Goal: Task Accomplishment & Management: Use online tool/utility

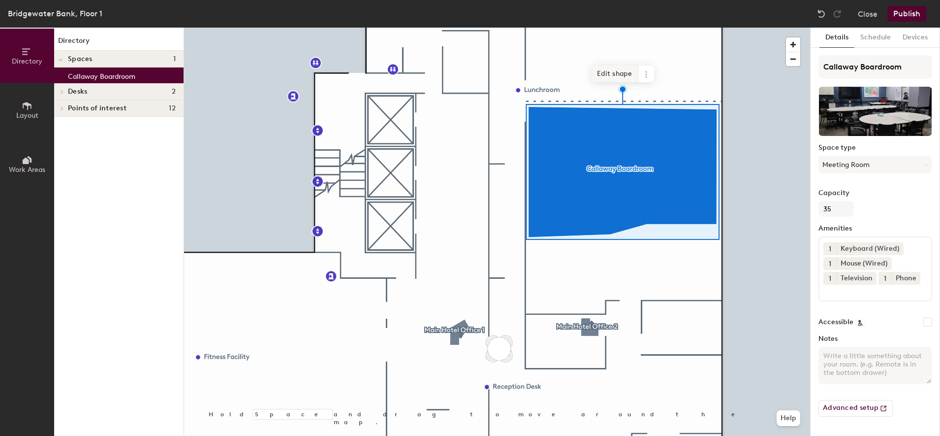
click at [599, 73] on span "Edit shape" at bounding box center [614, 73] width 47 height 17
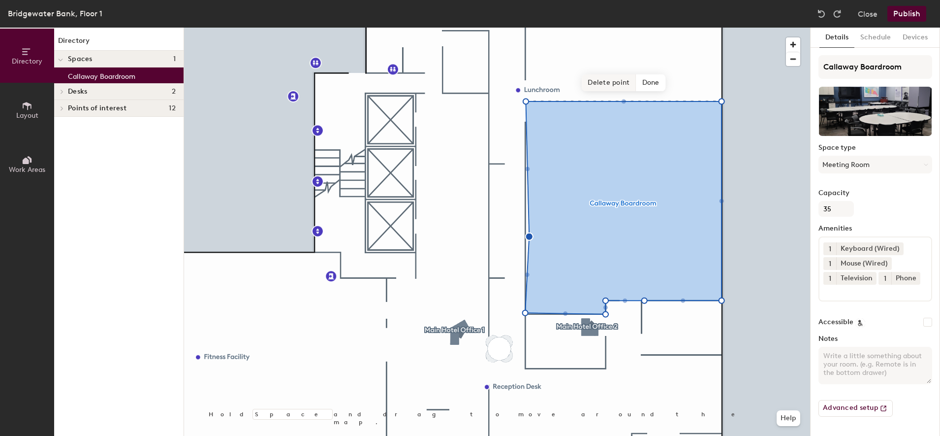
click at [610, 82] on span "Delete point" at bounding box center [609, 82] width 54 height 17
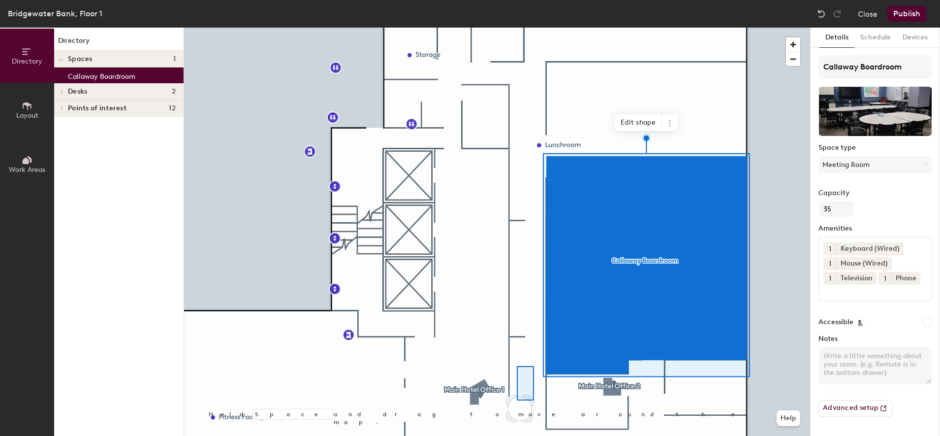
click at [517, 28] on div at bounding box center [497, 28] width 626 height 0
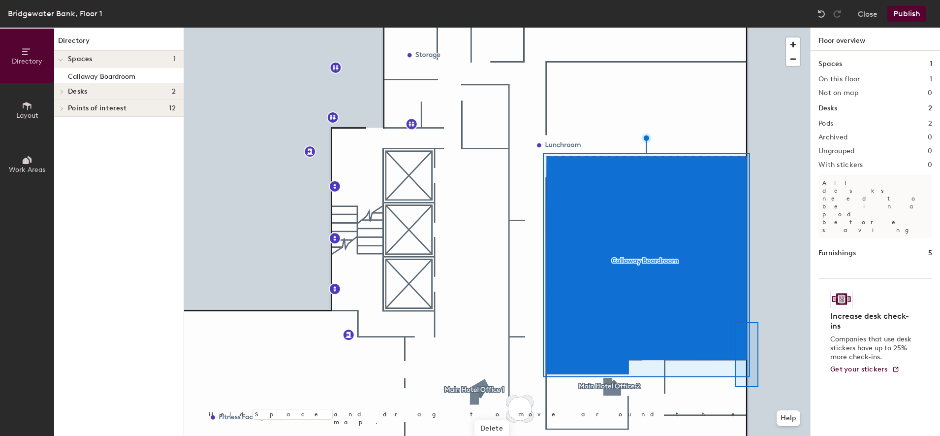
click at [731, 28] on div at bounding box center [497, 28] width 626 height 0
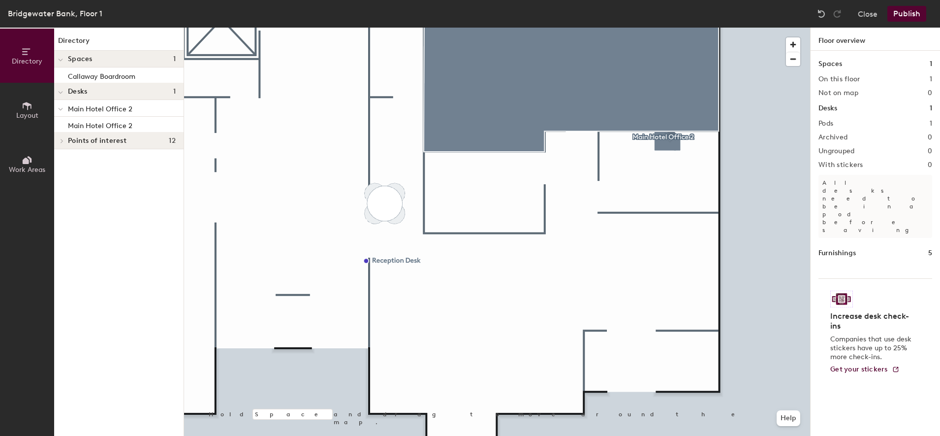
click at [36, 162] on button "Work Areas" at bounding box center [27, 164] width 54 height 54
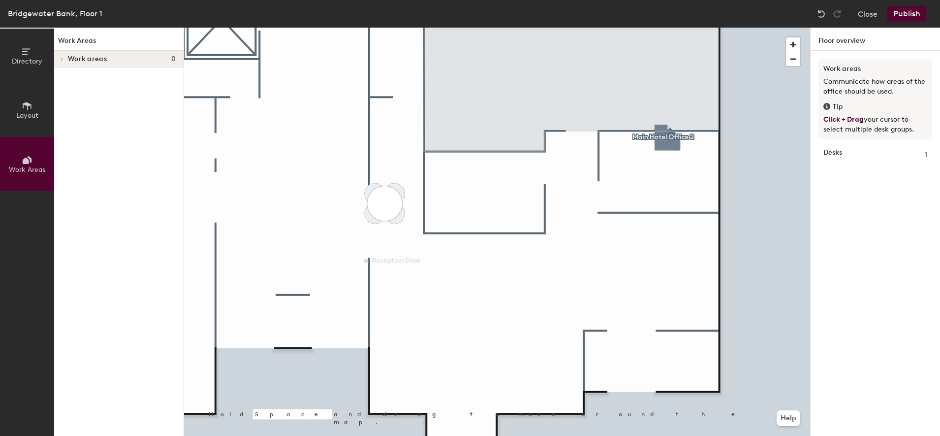
click at [658, 28] on div at bounding box center [497, 28] width 626 height 0
click at [30, 60] on span "Directory" at bounding box center [27, 61] width 31 height 8
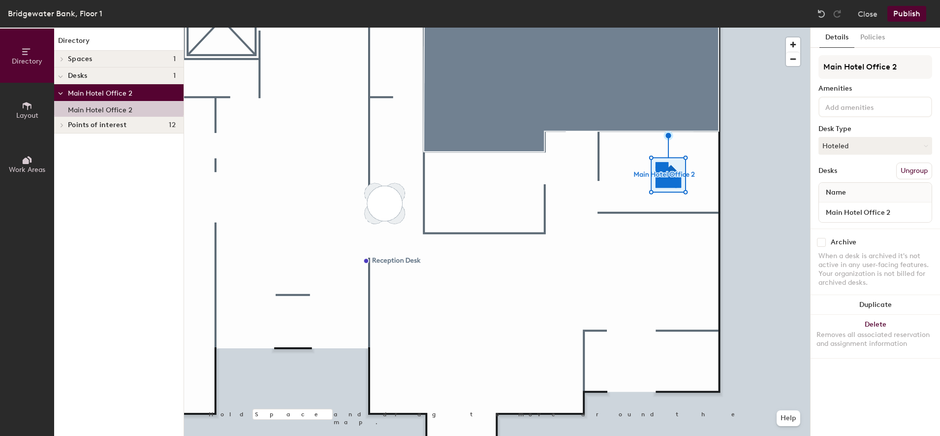
click at [29, 115] on span "Layout" at bounding box center [27, 115] width 22 height 8
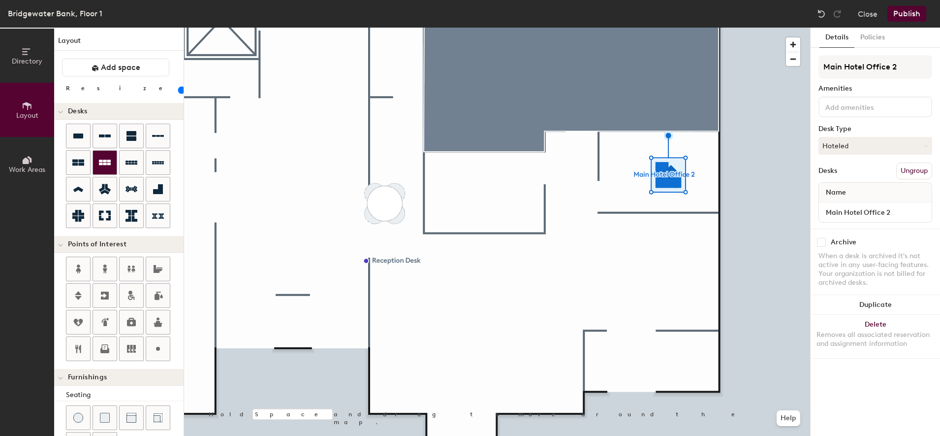
click at [113, 160] on div at bounding box center [105, 163] width 24 height 24
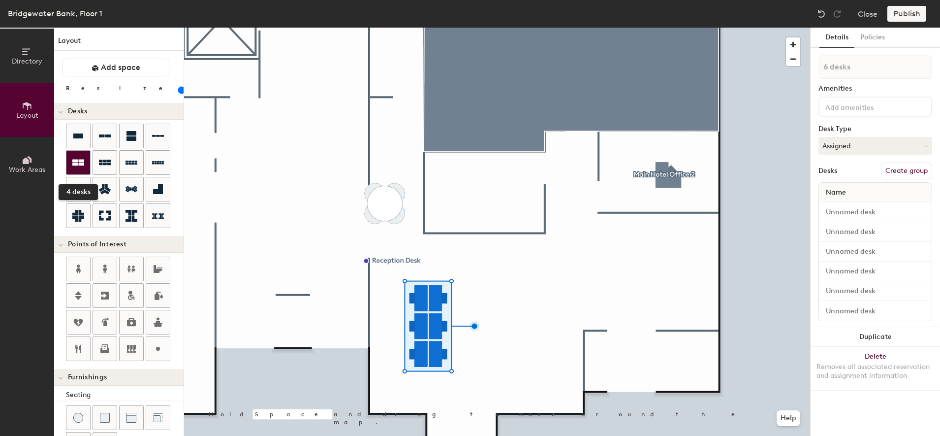
click at [83, 161] on icon at bounding box center [78, 163] width 12 height 6
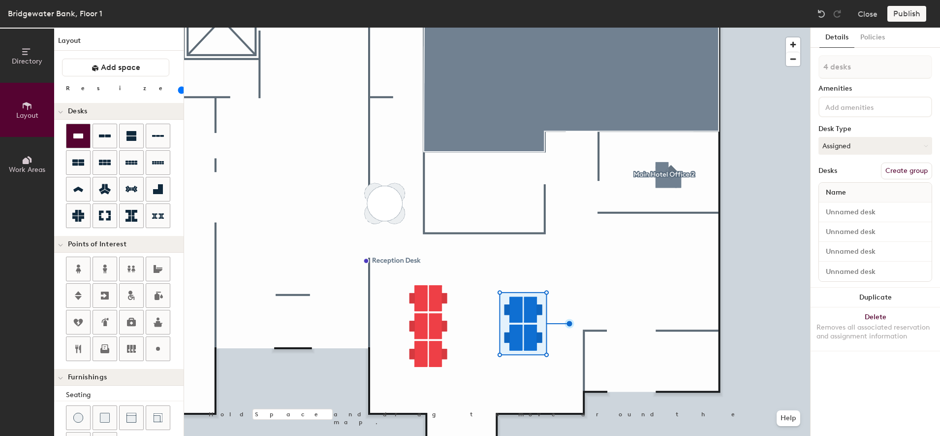
click at [84, 135] on icon at bounding box center [78, 136] width 12 height 12
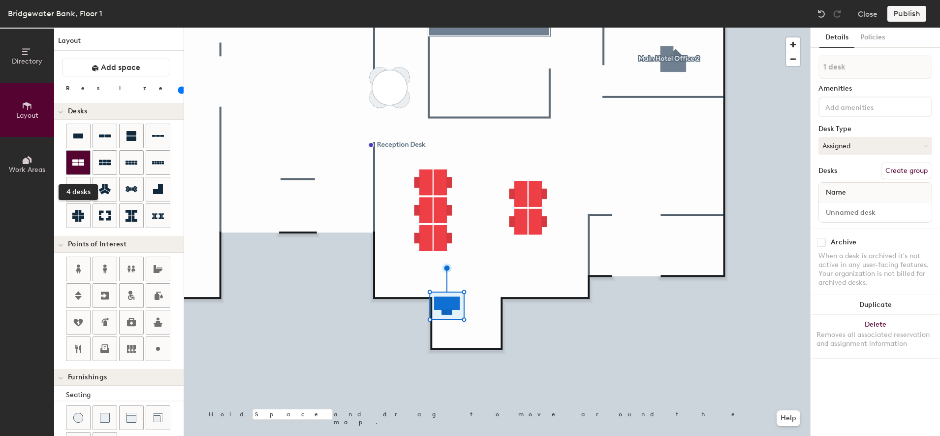
click at [82, 163] on icon at bounding box center [78, 163] width 12 height 6
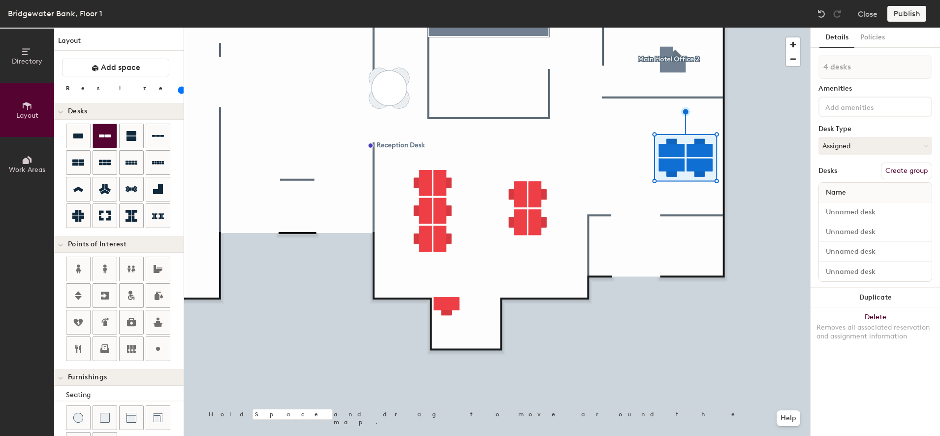
click at [102, 145] on div at bounding box center [105, 136] width 24 height 24
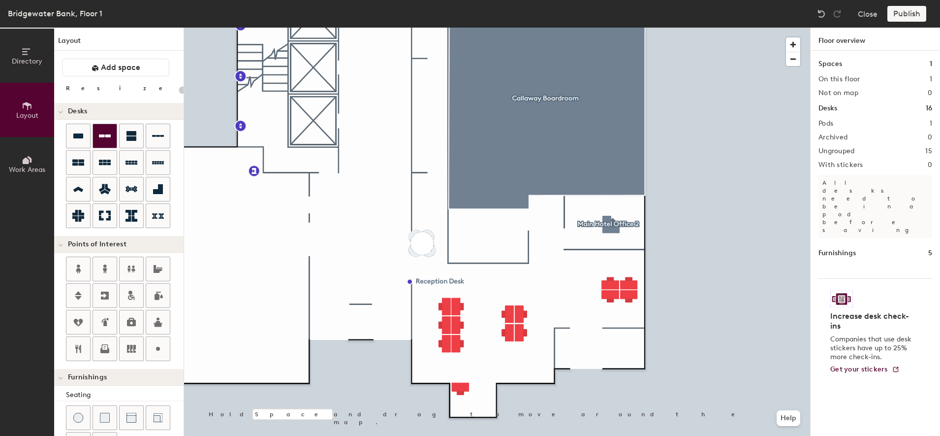
click at [99, 144] on div at bounding box center [105, 136] width 24 height 24
click at [86, 141] on div at bounding box center [78, 136] width 24 height 24
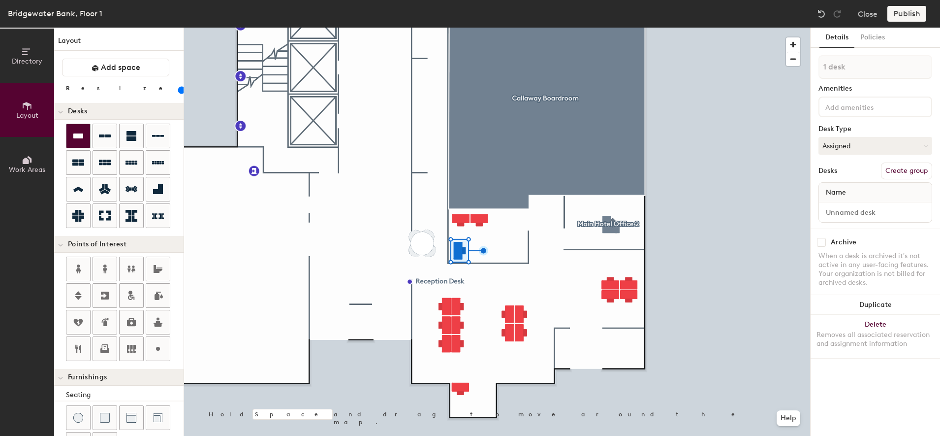
click at [76, 133] on icon at bounding box center [78, 135] width 10 height 5
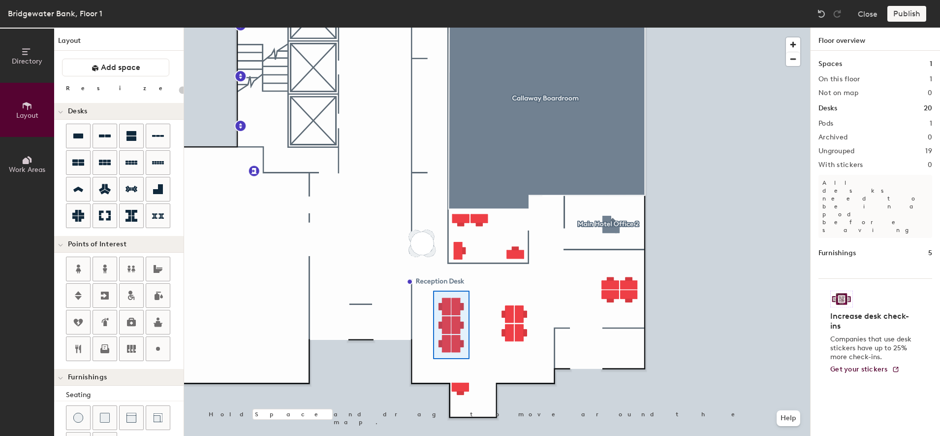
type input "100"
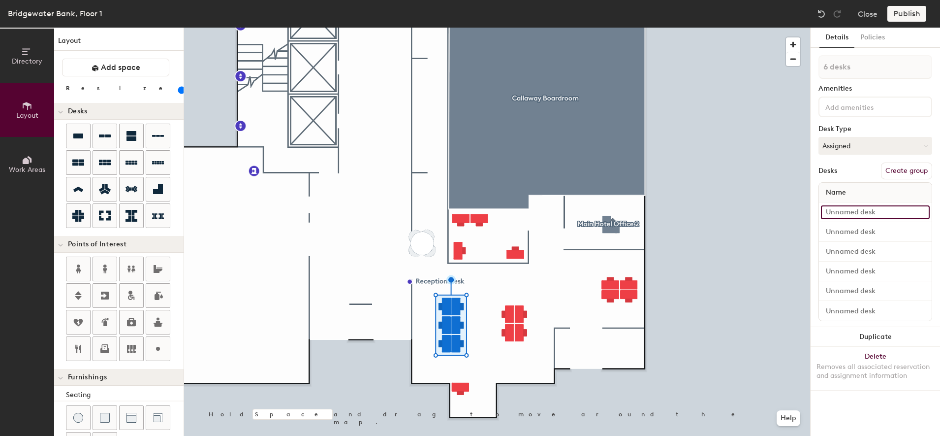
click at [878, 209] on input at bounding box center [875, 212] width 109 height 14
click at [866, 213] on input "Desk" at bounding box center [875, 212] width 109 height 14
type input "w"
type input "WS 1"
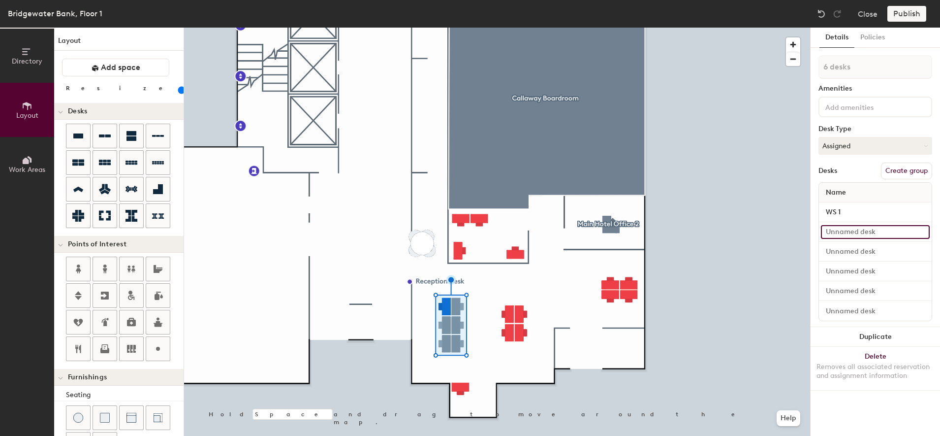
click at [835, 231] on input at bounding box center [875, 232] width 109 height 14
type input "2"
drag, startPoint x: 854, startPoint y: 228, endPoint x: 833, endPoint y: 228, distance: 20.7
click at [833, 228] on input "WS 2" at bounding box center [875, 232] width 109 height 14
click at [833, 231] on input "WS 2" at bounding box center [875, 232] width 109 height 14
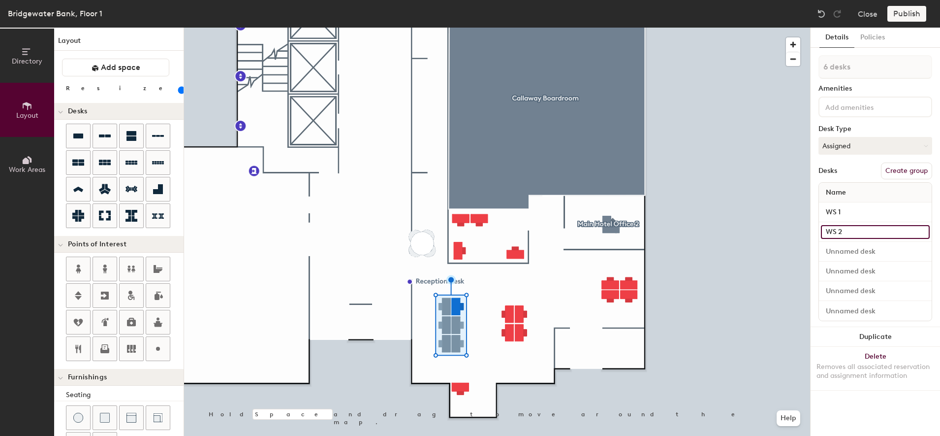
drag, startPoint x: 836, startPoint y: 233, endPoint x: 827, endPoint y: 229, distance: 10.0
click at [827, 229] on input "WS 2" at bounding box center [875, 232] width 109 height 14
type input "WS 2"
click at [842, 250] on input at bounding box center [875, 252] width 109 height 14
paste input "WS 2"
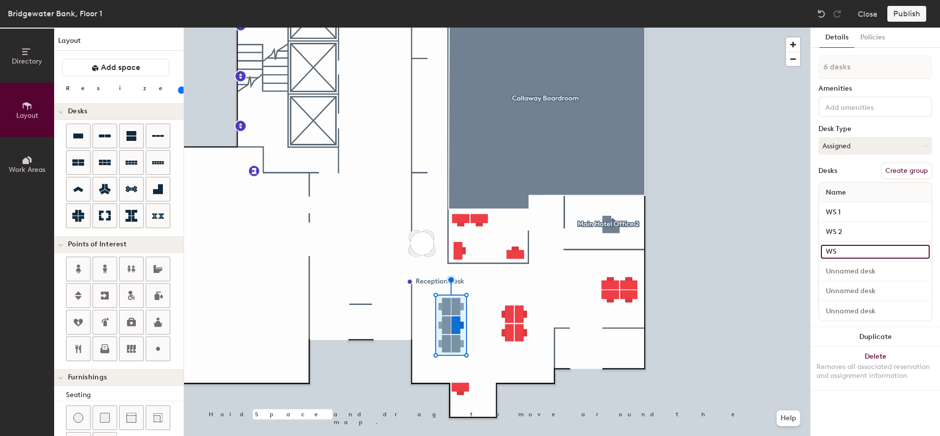
click at [849, 252] on input "WS" at bounding box center [875, 252] width 109 height 14
click at [844, 252] on input "WS" at bounding box center [875, 252] width 109 height 14
type input "WS 3"
click at [848, 271] on input at bounding box center [875, 271] width 109 height 14
paste input "WS"
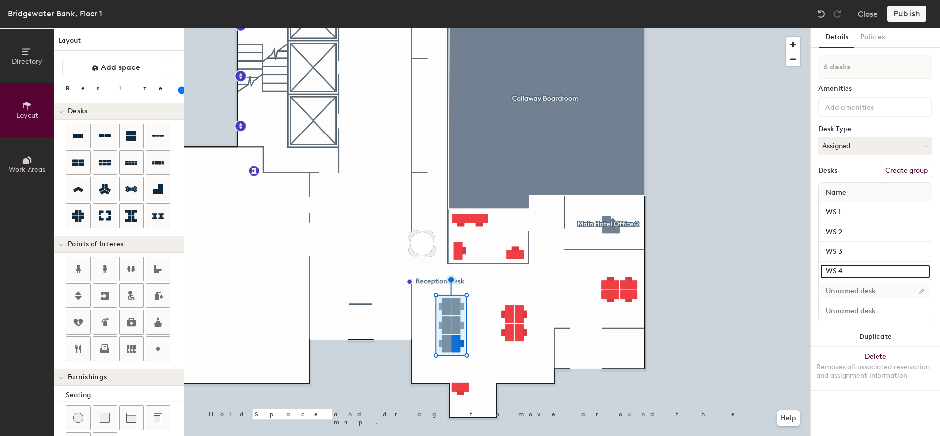
type input "WS 4"
click at [857, 288] on input at bounding box center [875, 291] width 109 height 14
paste input "WS"
type input "WS 5"
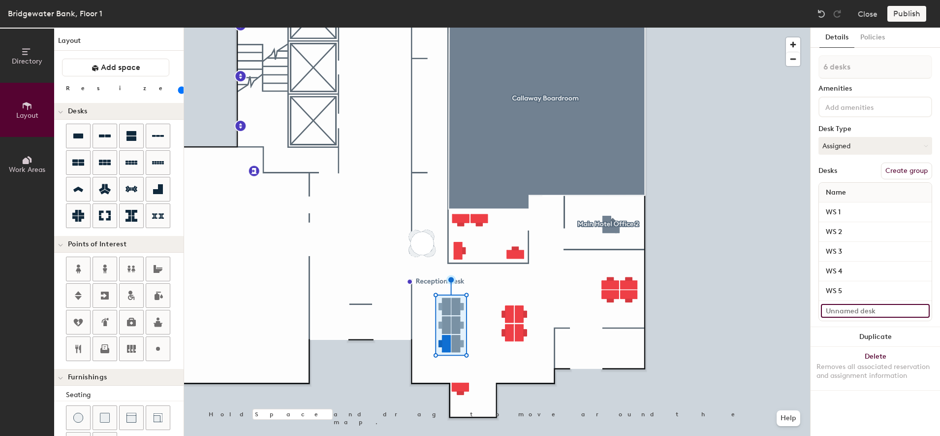
click at [864, 304] on input at bounding box center [875, 311] width 109 height 14
paste input "WS"
type input "WS 6"
click at [908, 170] on button "Create group" at bounding box center [906, 170] width 51 height 17
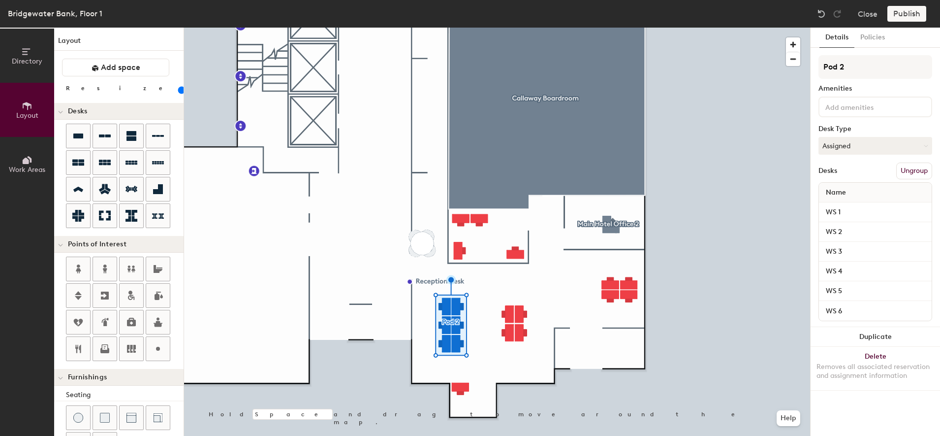
drag, startPoint x: 865, startPoint y: 59, endPoint x: 810, endPoint y: 66, distance: 54.7
click at [810, 66] on div "Details Policies Pod 2 Amenities Desk Type Assigned Desks Ungroup Name WS 1 WS …" at bounding box center [875, 232] width 130 height 408
click at [850, 72] on input "Pod 2" at bounding box center [876, 67] width 114 height 24
drag, startPoint x: 853, startPoint y: 62, endPoint x: 820, endPoint y: 63, distance: 33.5
click at [820, 63] on input "Pod 2" at bounding box center [876, 67] width 114 height 24
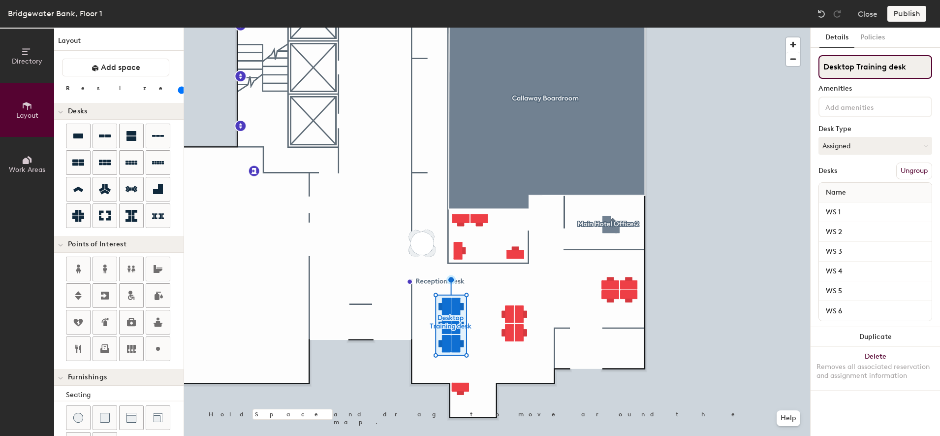
type input "Desktop Training desk"
click at [904, 19] on div "Publish" at bounding box center [910, 14] width 45 height 16
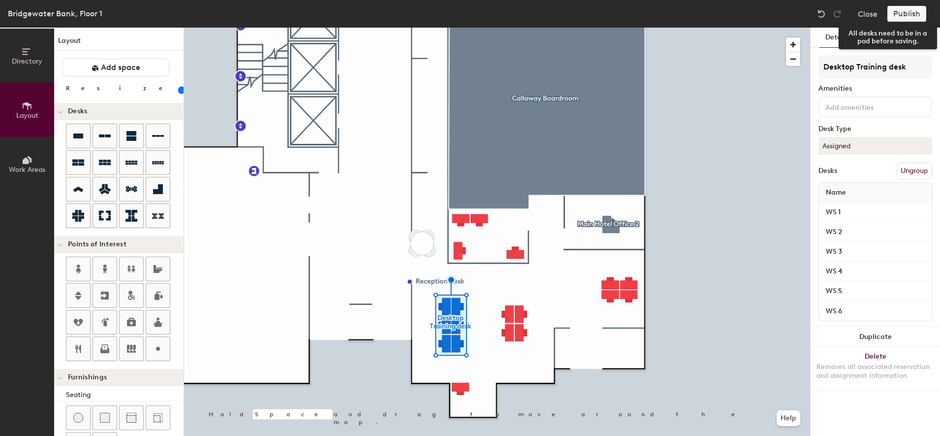
click at [913, 14] on div "Publish" at bounding box center [910, 14] width 45 height 16
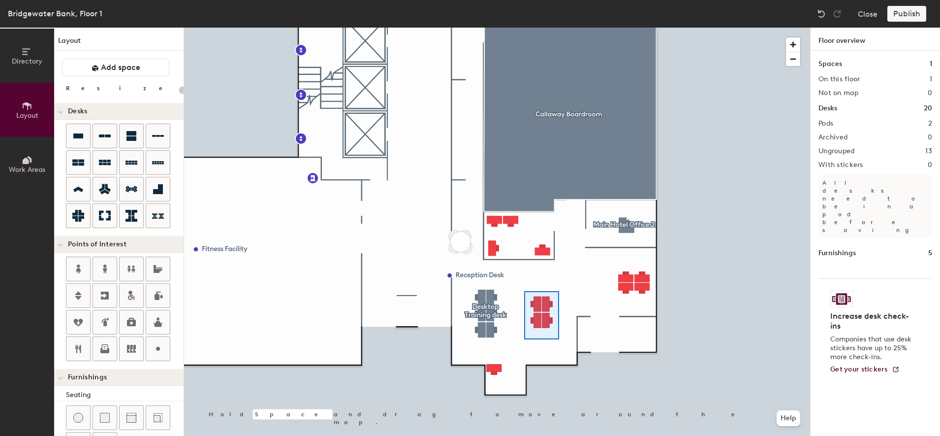
type input "100"
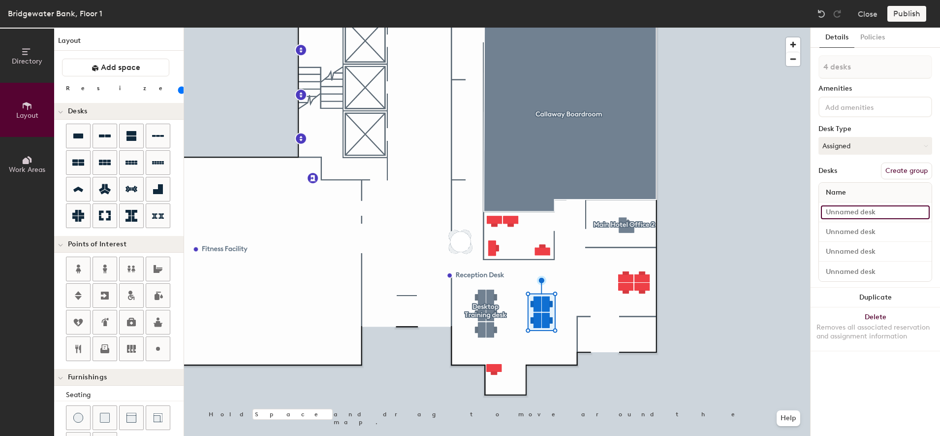
click at [874, 211] on input at bounding box center [875, 212] width 109 height 14
click at [860, 230] on input at bounding box center [875, 232] width 109 height 14
click at [793, 210] on div "Directory Layout Work Areas Layout Add space Resize Desks Points of Interest Fu…" at bounding box center [470, 232] width 940 height 408
type input "WS 1"
click at [854, 231] on input at bounding box center [875, 232] width 109 height 14
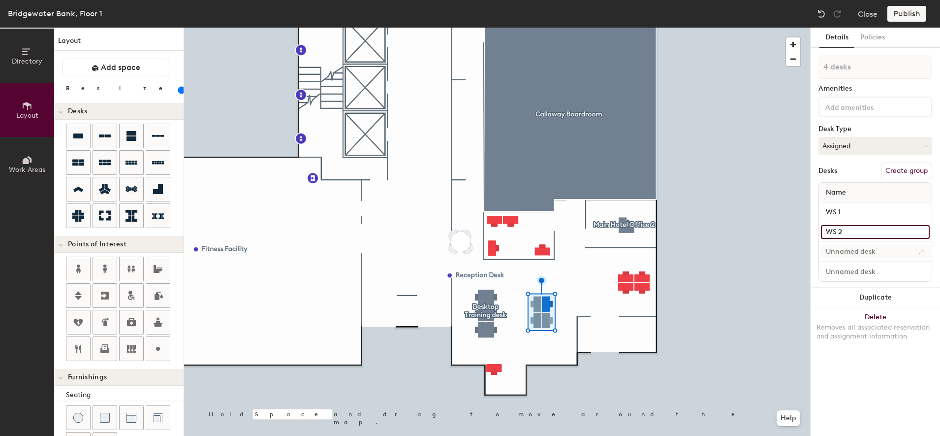
type input "WS 2"
click at [842, 250] on input at bounding box center [875, 252] width 109 height 14
type input "WS 3"
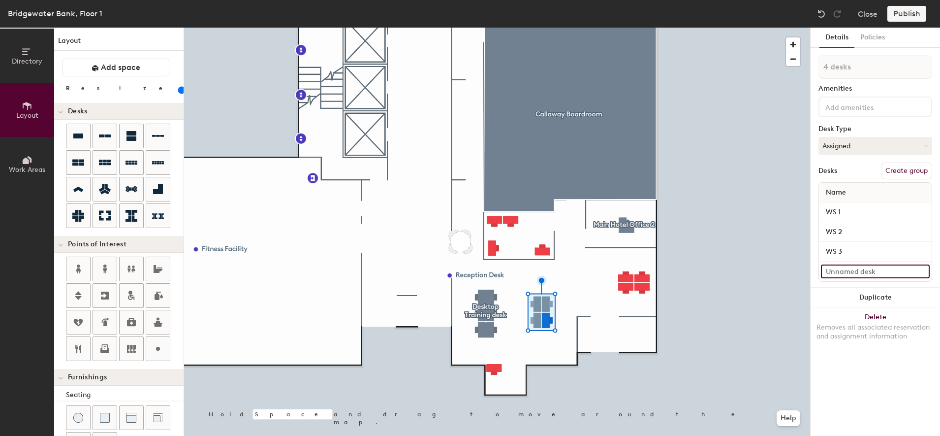
click at [844, 266] on input at bounding box center [875, 271] width 109 height 14
type input "WS 4"
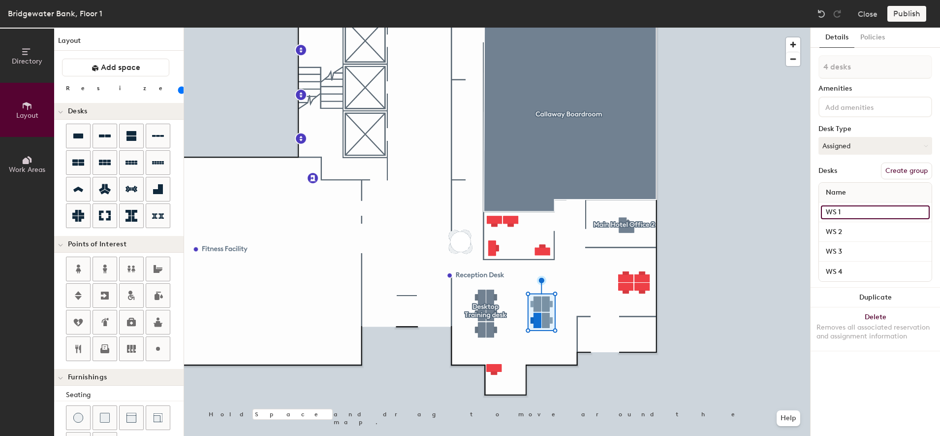
click at [850, 214] on input "WS 1" at bounding box center [875, 212] width 109 height 14
type input "WS 7"
click at [848, 226] on input "WS 2" at bounding box center [875, 232] width 109 height 14
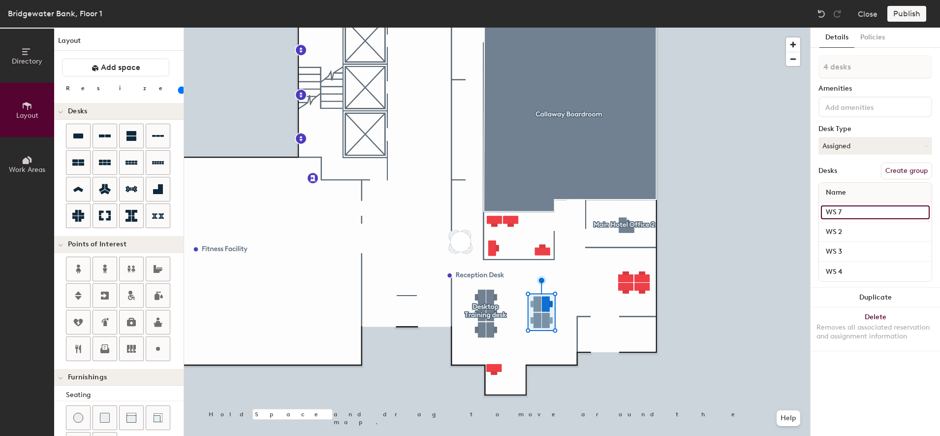
click at [851, 211] on input "WS 7" at bounding box center [875, 212] width 109 height 14
click at [853, 228] on input "WS 2" at bounding box center [875, 232] width 109 height 14
click at [852, 231] on input "WS 2" at bounding box center [875, 232] width 109 height 14
type input "WS 8"
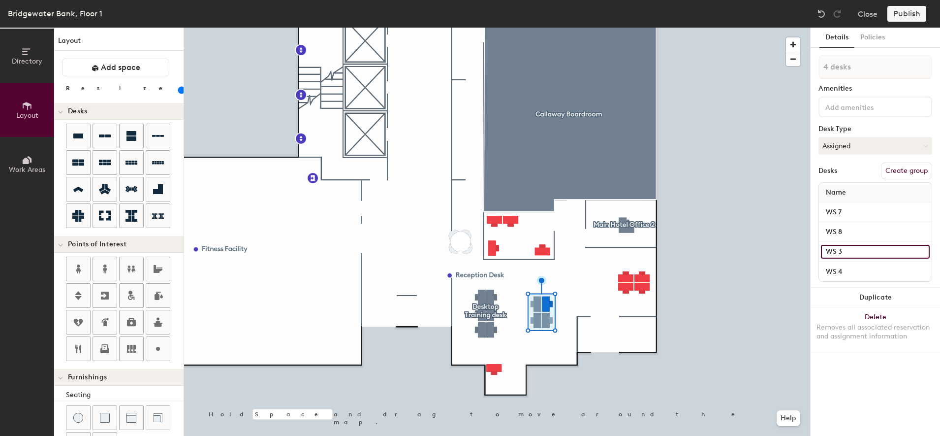
click at [852, 252] on input "WS 3" at bounding box center [875, 252] width 109 height 14
type input "WS 9"
click at [857, 269] on input "WS 4" at bounding box center [875, 271] width 109 height 14
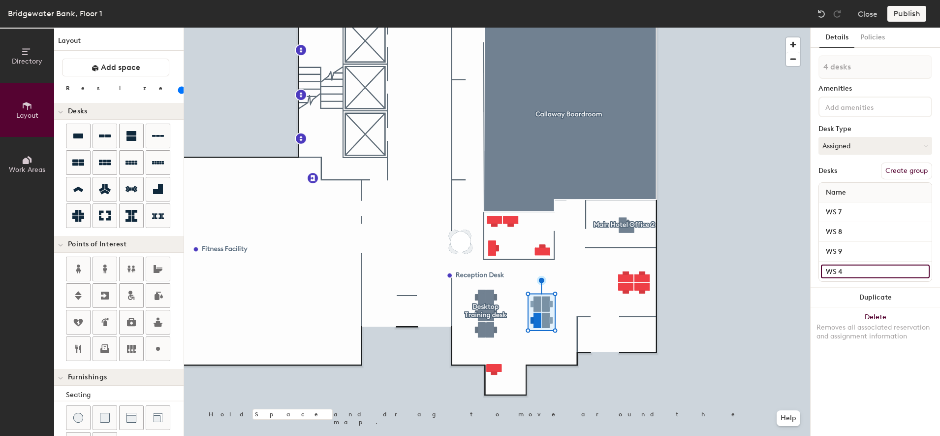
click at [857, 269] on input "WS 4" at bounding box center [875, 271] width 109 height 14
type input "WS 10"
drag, startPoint x: 902, startPoint y: 165, endPoint x: 890, endPoint y: 167, distance: 12.0
click at [901, 165] on button "Create group" at bounding box center [906, 170] width 51 height 17
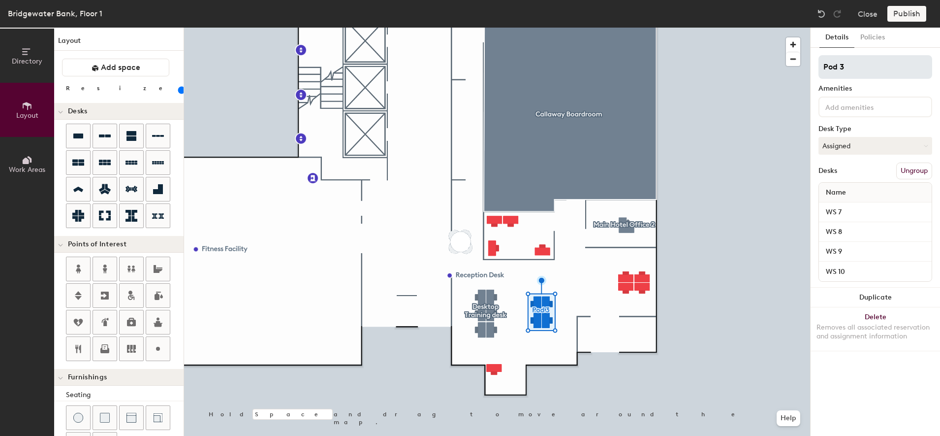
click at [760, 83] on div "Directory Layout Work Areas Layout Add space Resize Desks Points of Interest Fu…" at bounding box center [470, 232] width 940 height 408
type input "t"
type input "Training/Hotel Laptop desk"
drag, startPoint x: 857, startPoint y: 67, endPoint x: 814, endPoint y: 106, distance: 57.9
click at [732, 28] on div at bounding box center [497, 28] width 626 height 0
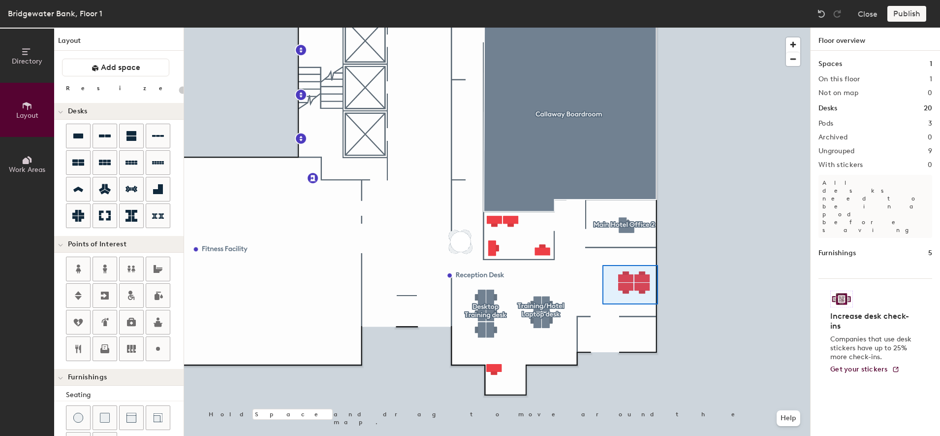
type input "100"
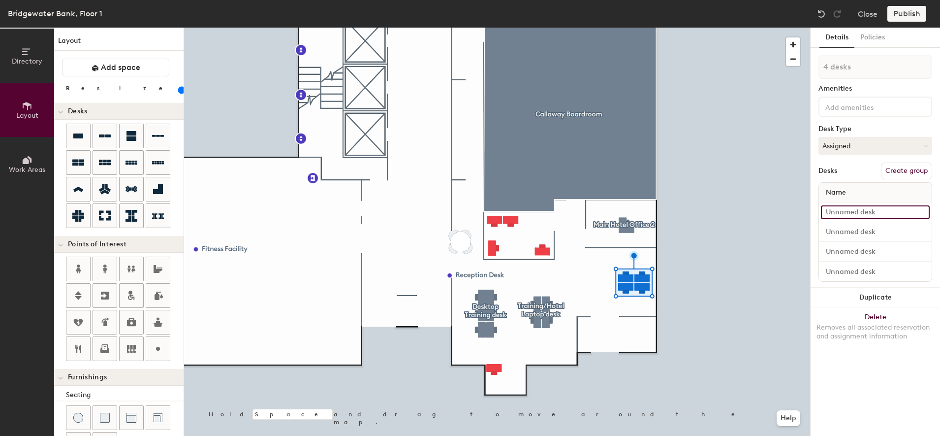
click at [876, 215] on input at bounding box center [875, 212] width 109 height 14
type input "w"
type input "WS 11"
click at [836, 225] on input at bounding box center [875, 232] width 109 height 14
type input "WS 12"
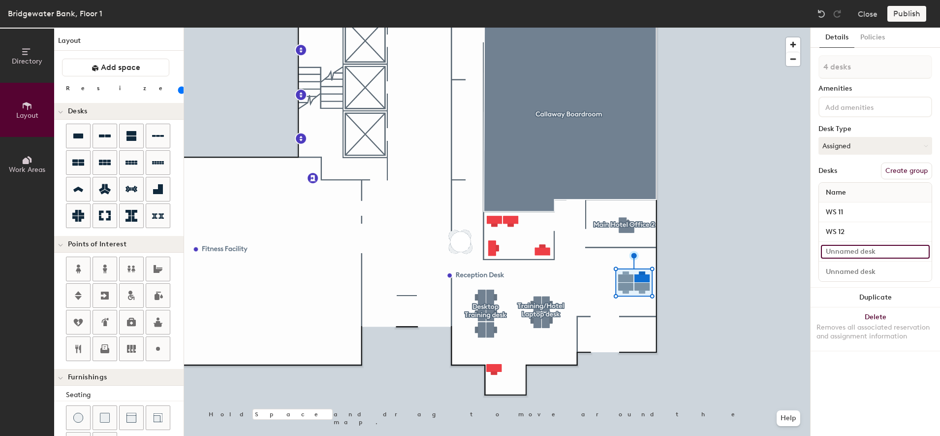
click at [841, 250] on input at bounding box center [875, 252] width 109 height 14
type input "WS 13"
click at [839, 268] on input at bounding box center [875, 271] width 109 height 14
type input "WS 14"
click at [906, 172] on button "Create group" at bounding box center [906, 170] width 51 height 17
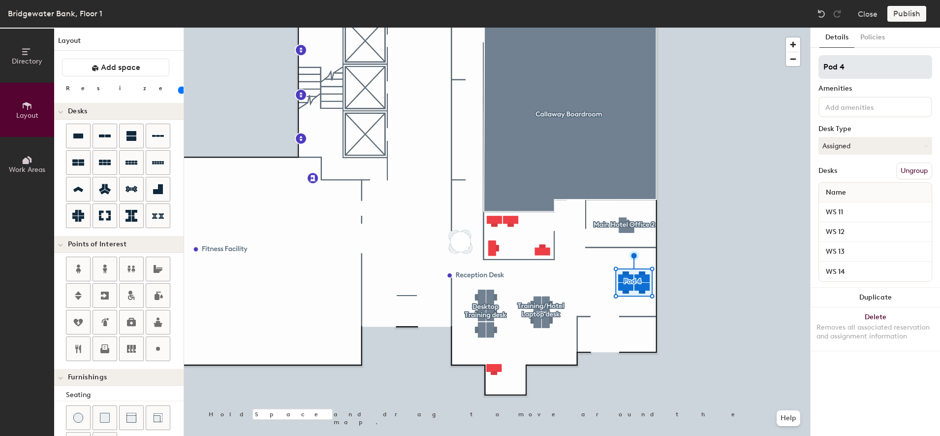
click at [786, 67] on div "Directory Layout Work Areas Layout Add space Resize Desks Points of Interest Fu…" at bounding box center [470, 232] width 940 height 408
type input "h"
type input "Hotel laptop desk"
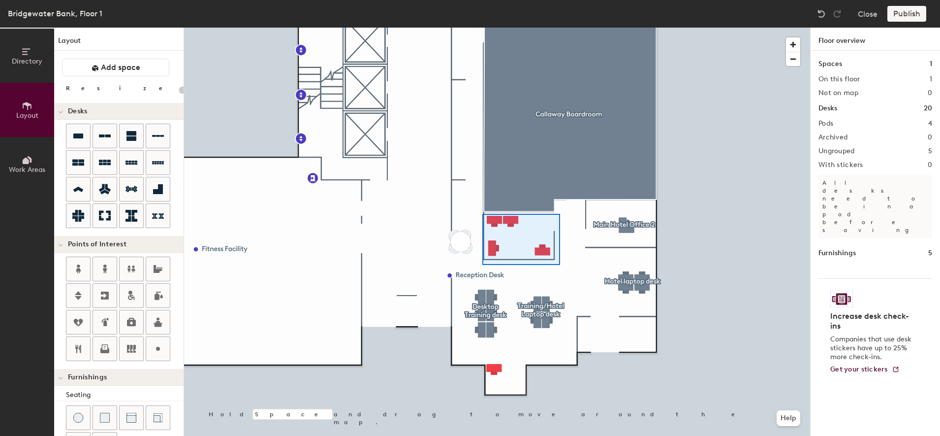
type input "100"
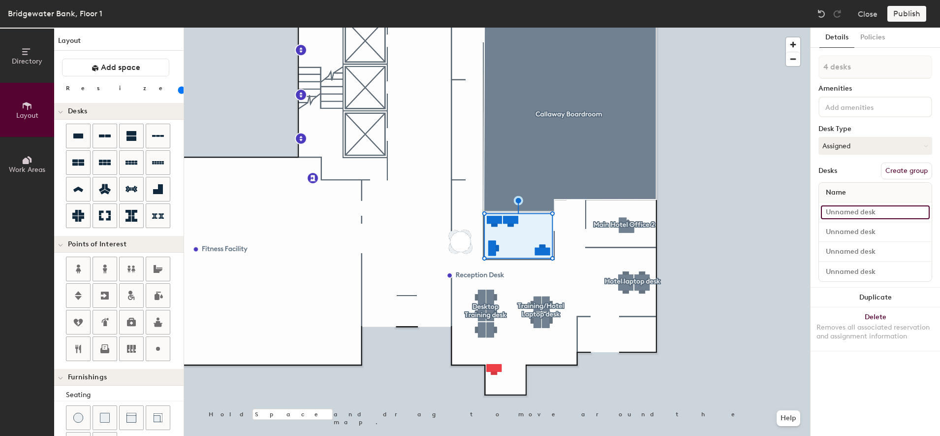
click at [866, 212] on input at bounding box center [875, 212] width 109 height 14
type input "WS 15"
click at [844, 229] on input at bounding box center [875, 232] width 109 height 14
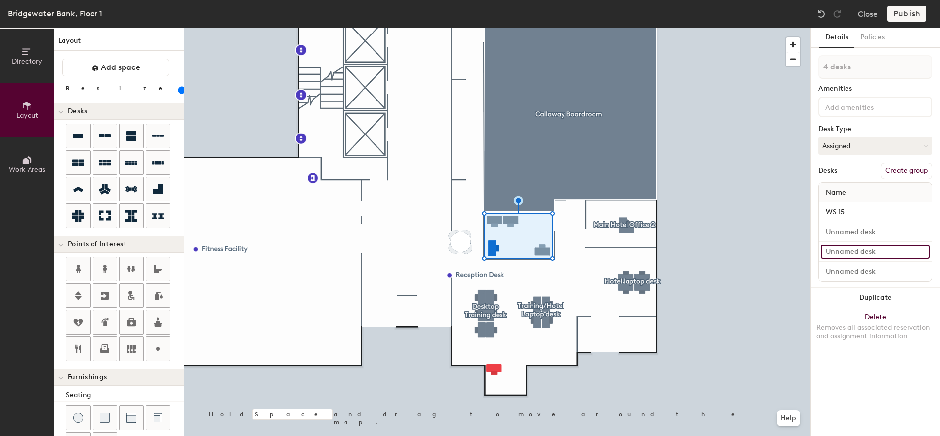
click at [844, 251] on input at bounding box center [875, 252] width 109 height 14
click at [843, 263] on div at bounding box center [875, 271] width 113 height 20
click at [846, 272] on input at bounding box center [875, 271] width 109 height 14
type input "WS 16"
click at [850, 230] on input at bounding box center [875, 232] width 109 height 14
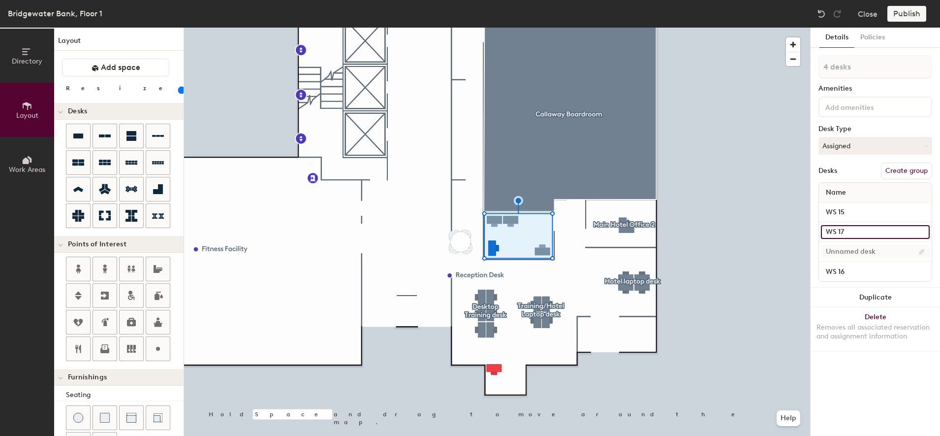
type input "WS 17"
click at [854, 248] on input at bounding box center [875, 252] width 109 height 14
type input "WS 18"
click at [905, 170] on button "Create group" at bounding box center [906, 170] width 51 height 17
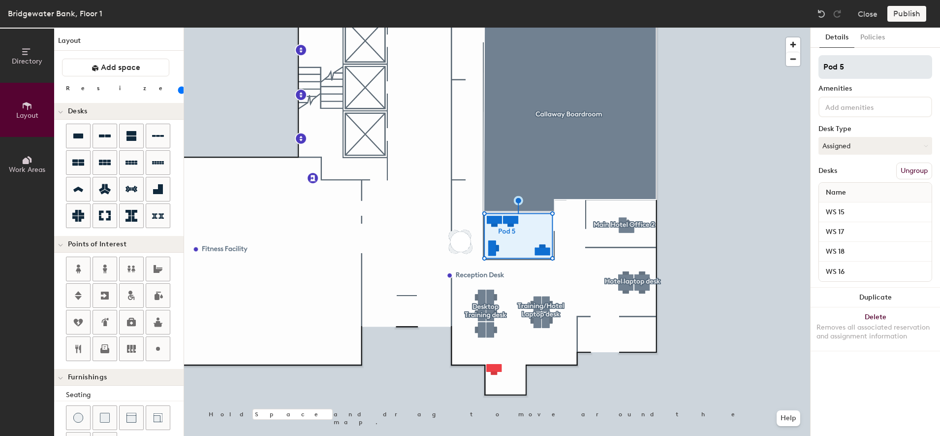
click at [713, 46] on div "Directory Layout Work Areas Layout Add space Resize Desks Points of Interest Fu…" at bounding box center [470, 232] width 940 height 408
type input "Hotel/Trai"
type input "Hotel/Training desks"
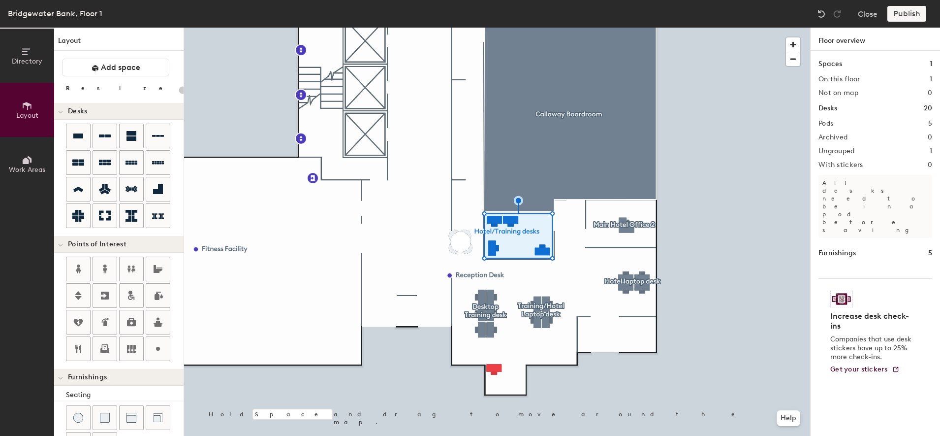
type input "100"
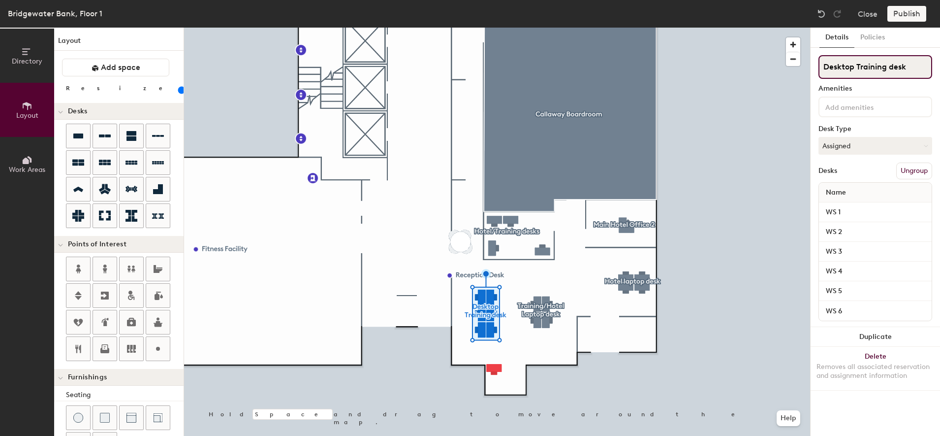
click at [908, 68] on input "Desktop Training desk" at bounding box center [876, 67] width 114 height 24
type input "Desktop Training desks"
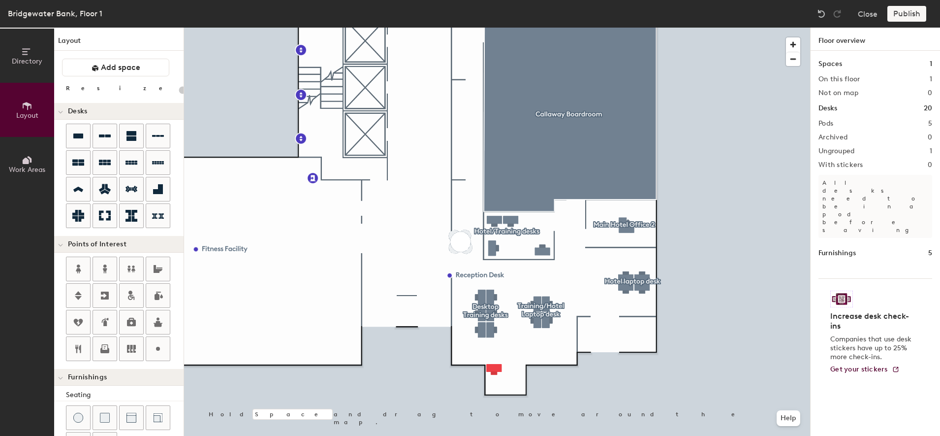
type input "100"
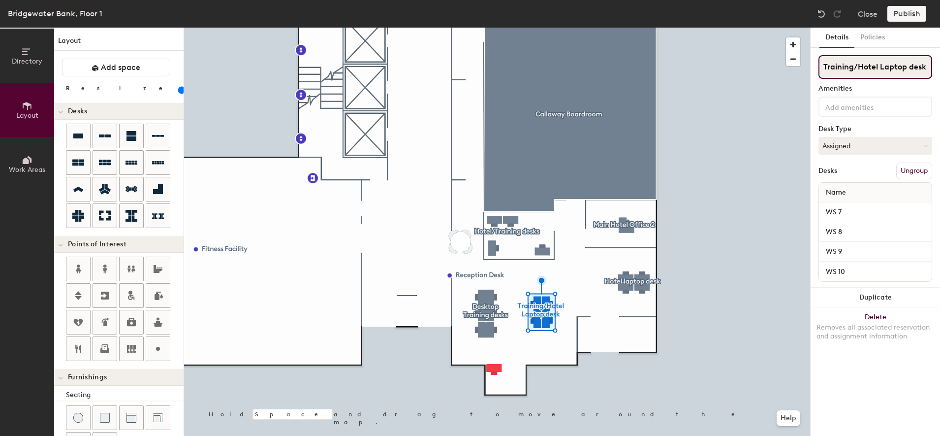
click at [928, 72] on input "Training/Hotel Laptop desk" at bounding box center [876, 67] width 114 height 24
type input "Training/Hotel Laptop desks"
click at [905, 65] on input "Hotel laptop desk" at bounding box center [876, 67] width 114 height 24
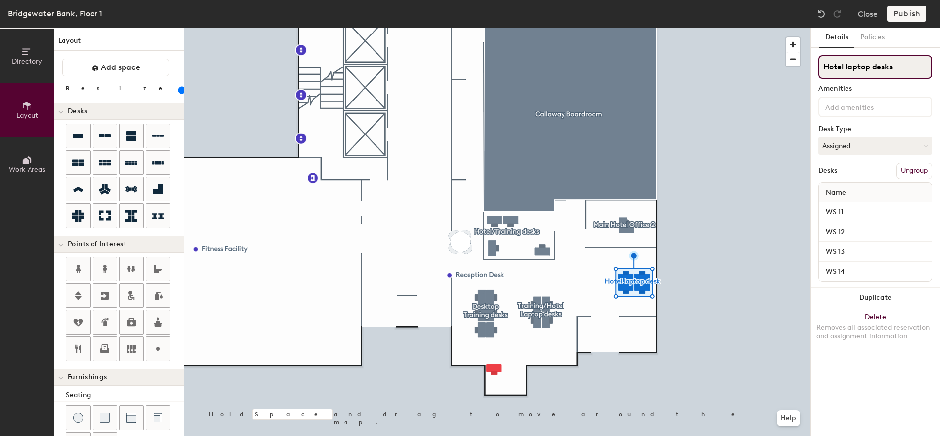
type input "Hotel laptop desks"
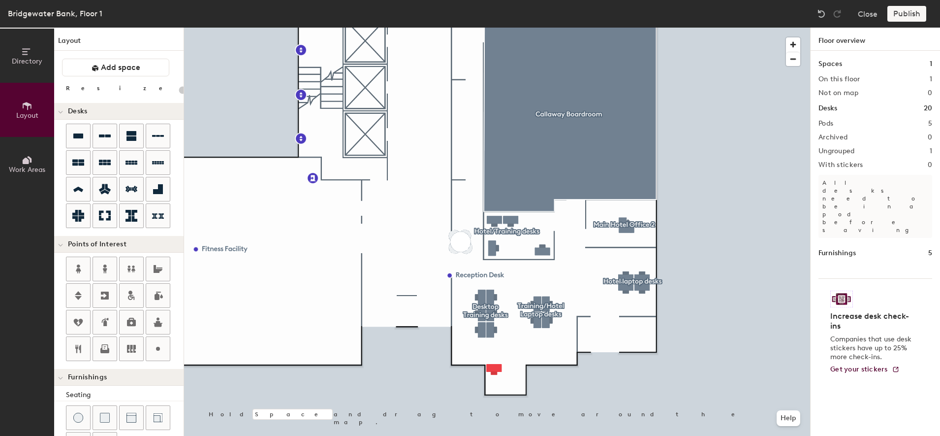
click at [499, 28] on div at bounding box center [497, 28] width 626 height 0
type input "100"
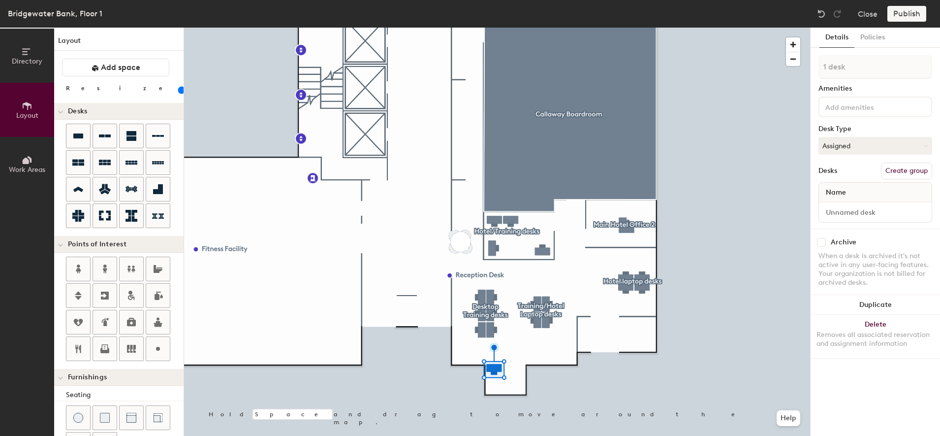
click at [900, 171] on button "Create group" at bounding box center [906, 170] width 51 height 17
click at [852, 210] on input "Desk 1" at bounding box center [875, 212] width 109 height 14
click at [781, 200] on div "Directory Layout Work Areas Layout Add space Resize Desks Points of Interest Fu…" at bounding box center [470, 232] width 940 height 408
type input "w"
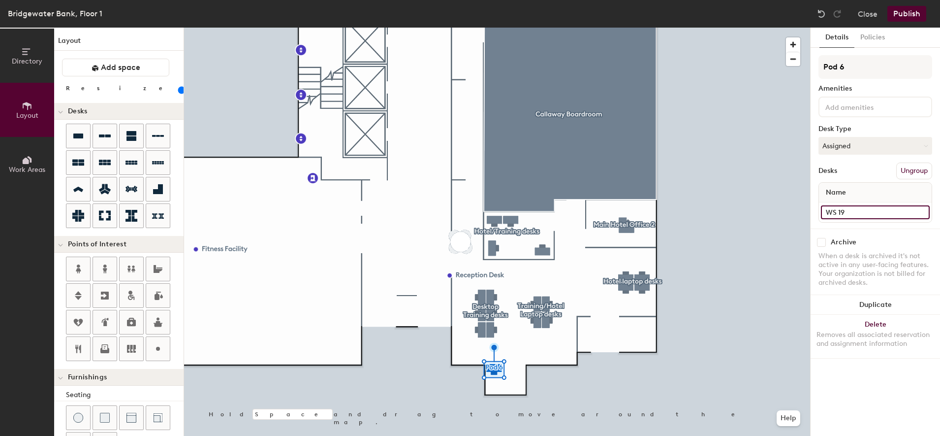
type input "WS 19"
click at [916, 169] on button "Ungroup" at bounding box center [915, 170] width 36 height 17
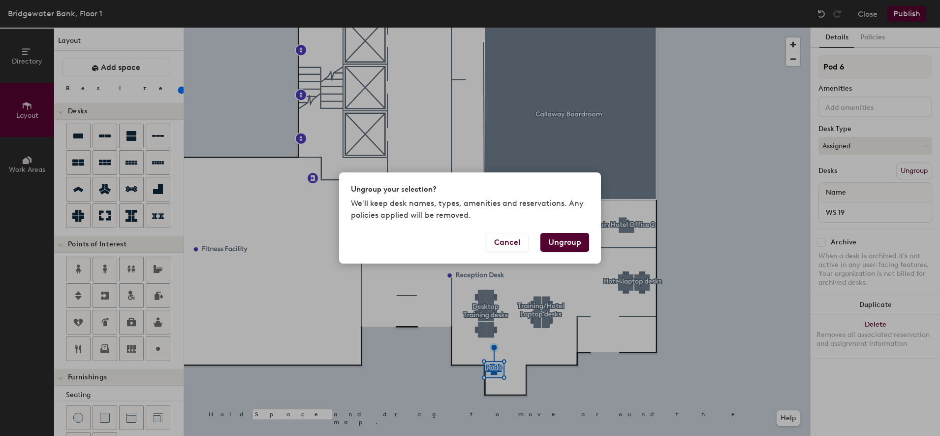
click at [555, 238] on button "Ungroup" at bounding box center [565, 242] width 49 height 19
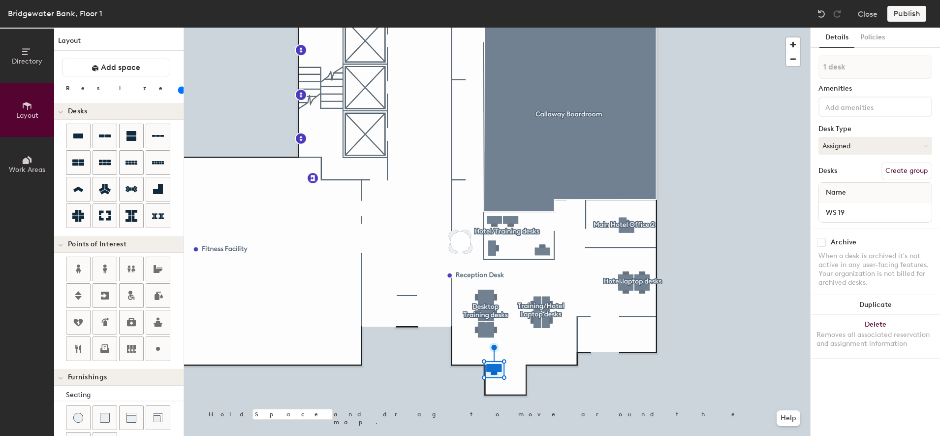
click at [908, 174] on button "Create group" at bounding box center [906, 170] width 51 height 17
click at [772, 68] on div "Directory Layout Work Areas Layout Add space Resize Desks Points of Interest Fu…" at bounding box center [470, 232] width 940 height 408
type input "t"
type input "Training Instructor desk"
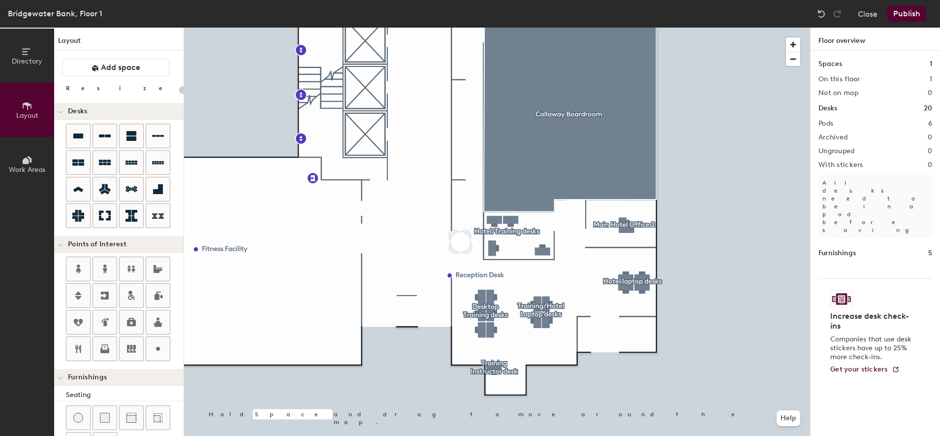
type input "100"
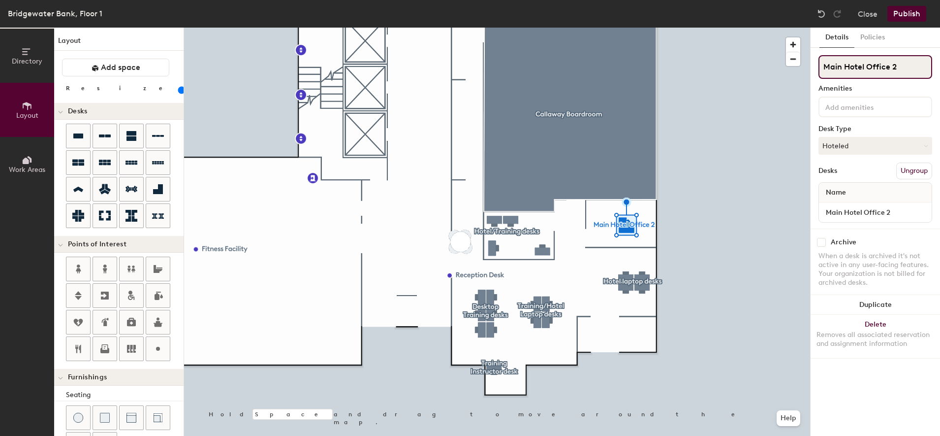
click at [792, 67] on div "Directory Layout Work Areas Layout Add space Resize Desks Points of Interest Fu…" at bounding box center [470, 232] width 940 height 408
click at [903, 69] on input "Hotel Office 2" at bounding box center [876, 67] width 114 height 24
type input "Hotel Office"
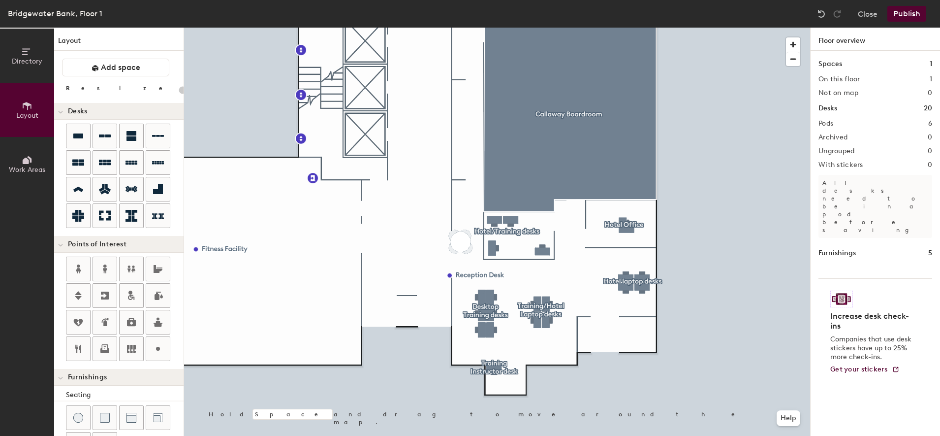
click at [895, 15] on button "Publish" at bounding box center [907, 14] width 39 height 16
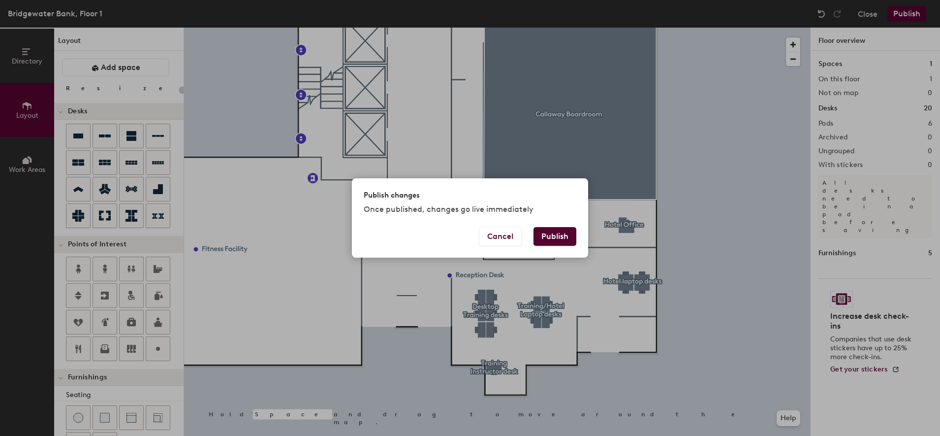
click at [556, 236] on button "Publish" at bounding box center [555, 236] width 43 height 19
type input "20"
